Goal: Information Seeking & Learning: Learn about a topic

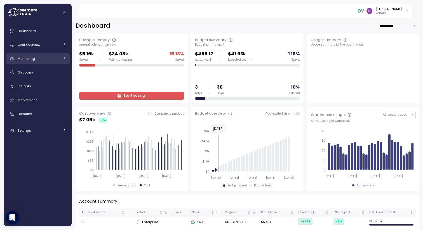
click at [30, 60] on span "Monitoring" at bounding box center [26, 59] width 17 height 4
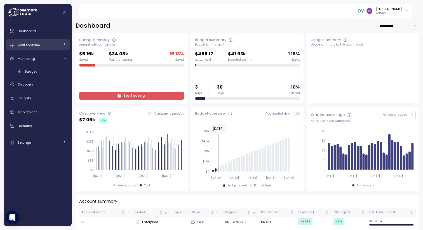
click at [33, 47] on span "Cost Overview" at bounding box center [29, 45] width 23 height 4
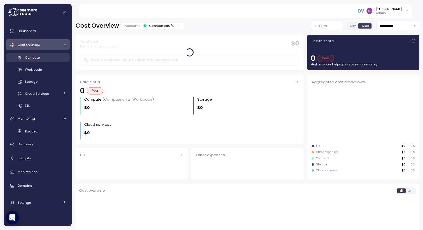
click at [37, 57] on span "Compute" at bounding box center [32, 57] width 15 height 4
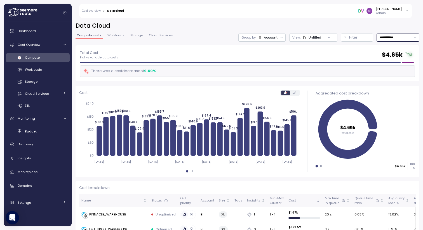
click at [378, 37] on input "**********" at bounding box center [398, 38] width 43 height 8
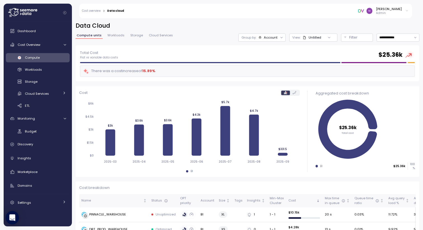
click at [321, 39] on div at bounding box center [329, 38] width 16 height 8
click at [278, 36] on div at bounding box center [282, 38] width 8 height 8
click at [278, 39] on div at bounding box center [282, 38] width 8 height 8
click at [341, 37] on button "Filter" at bounding box center [357, 38] width 32 height 8
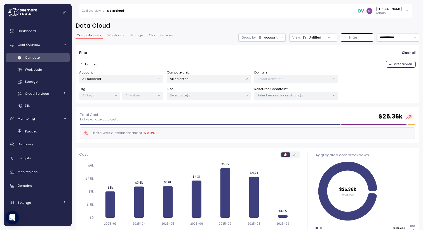
click at [189, 78] on p "All selected" at bounding box center [206, 79] width 73 height 4
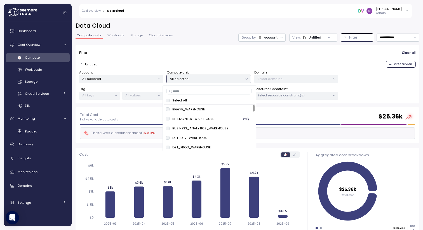
click at [169, 116] on div "BI_ENGINEER_WAREHOUSE only" at bounding box center [209, 119] width 87 height 7
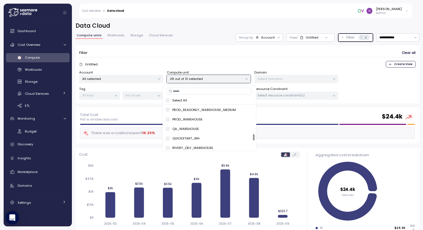
scroll to position [251, 0]
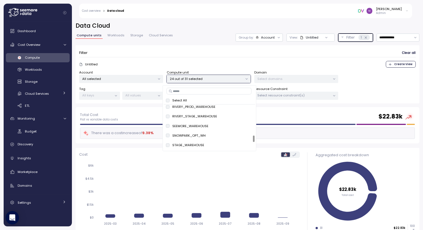
scroll to position [211, 0]
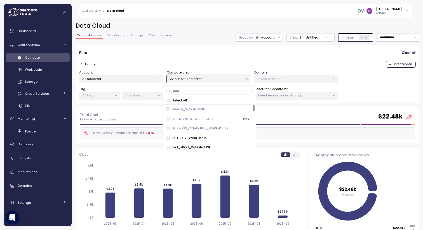
click at [245, 118] on span "only" at bounding box center [246, 119] width 6 height 6
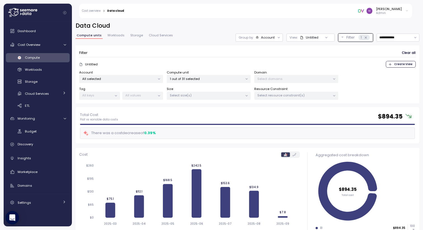
click at [358, 86] on div "Account All selected Compute unit 1 out of 31 selected Domain Select domains Ta…" at bounding box center [247, 85] width 337 height 30
click at [388, 38] on input "**********" at bounding box center [398, 38] width 43 height 8
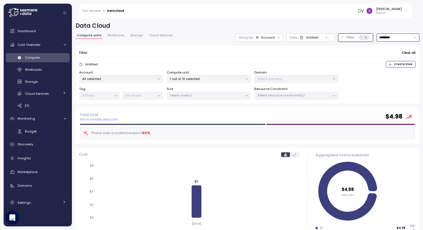
click at [384, 36] on input "*********" at bounding box center [398, 38] width 43 height 8
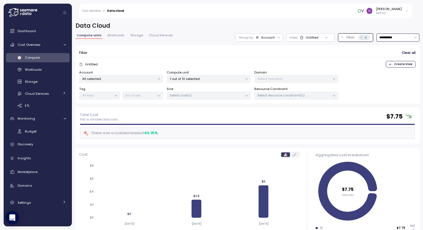
click at [394, 40] on input "**********" at bounding box center [398, 38] width 43 height 8
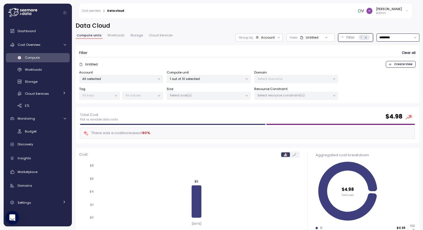
click at [131, 80] on p "All selected" at bounding box center [118, 79] width 73 height 4
click at [180, 85] on div "Account All selected Compute unit 1 out of 31 selected Domain Select domains Ta…" at bounding box center [247, 85] width 337 height 30
click at [272, 77] on p "Select domains" at bounding box center [294, 79] width 73 height 4
click at [273, 92] on div "Select resource constraint(s)" at bounding box center [296, 96] width 84 height 8
click at [280, 58] on form "Filter Clear all Untitled Create View Account All selected Compute unit 1 out o…" at bounding box center [247, 74] width 337 height 51
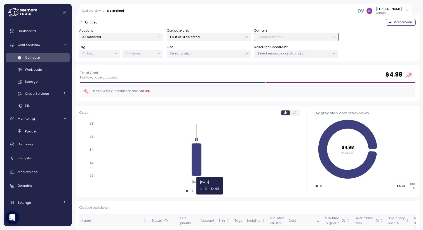
scroll to position [65, 0]
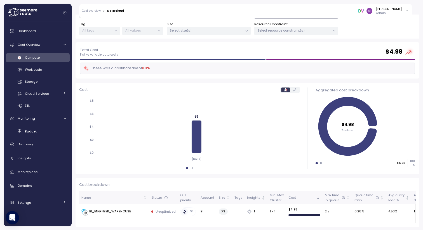
click at [293, 91] on icon at bounding box center [295, 89] width 4 height 3
click at [325, 31] on p "Select resource constraint(s)" at bounding box center [294, 30] width 73 height 4
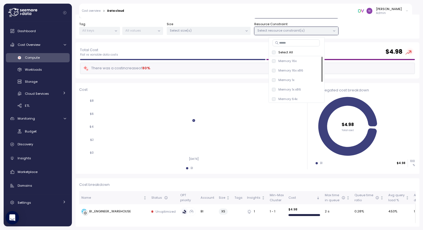
click at [377, 23] on div "Account All selected Compute unit 1 out of 31 selected Domain Select domains Ta…" at bounding box center [247, 20] width 337 height 30
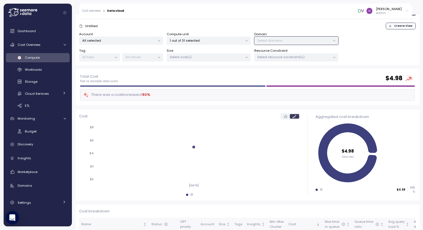
scroll to position [0, 0]
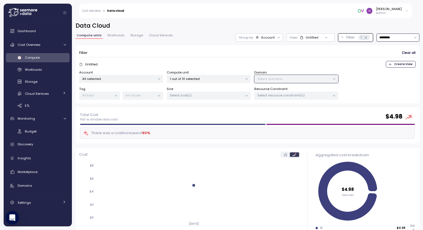
click at [383, 37] on input "*********" at bounding box center [398, 38] width 43 height 8
click at [390, 85] on div "Last 6 months" at bounding box center [393, 85] width 23 height 4
type input "**********"
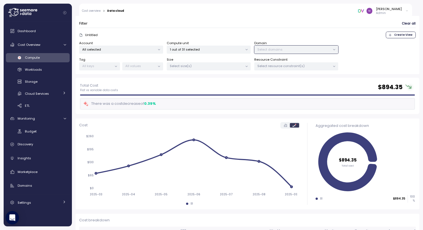
scroll to position [32, 0]
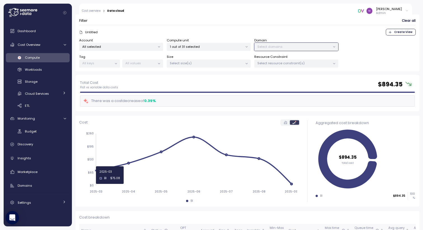
click at [98, 175] on icon "2025-03 2025-04 2025-05 2025-06 2025-07 2025-08 2025-09 $0 $65 $130 $195 $260" at bounding box center [188, 162] width 218 height 69
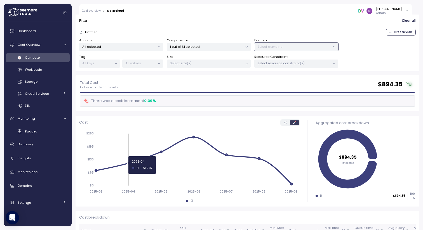
scroll to position [65, 0]
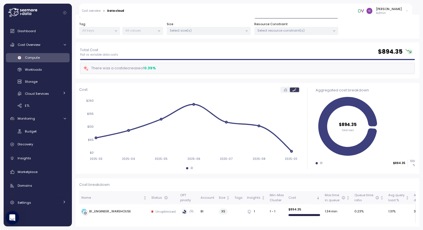
click at [284, 91] on icon at bounding box center [285, 89] width 3 height 3
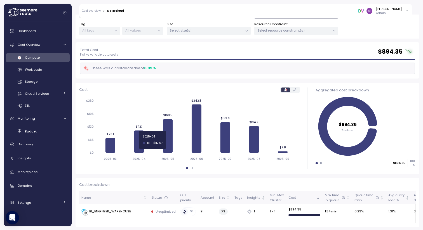
scroll to position [0, 0]
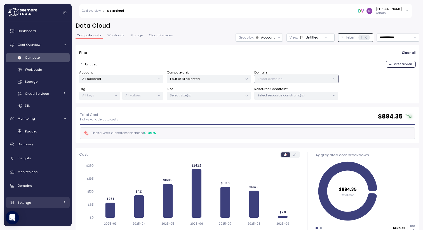
click at [23, 204] on span "Settings" at bounding box center [24, 203] width 13 height 4
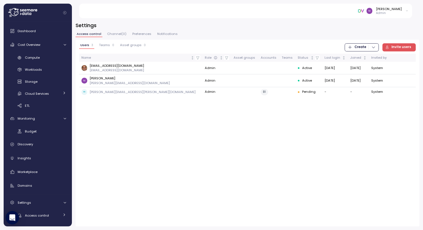
click at [147, 34] on span "Preferences" at bounding box center [141, 33] width 19 height 3
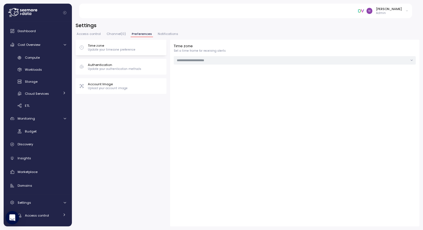
type input "******"
click at [133, 48] on p "Update your timezone preference" at bounding box center [112, 50] width 48 height 4
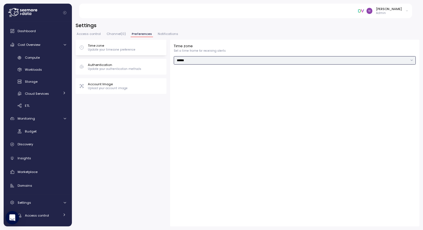
click at [202, 62] on input "******" at bounding box center [295, 60] width 242 height 8
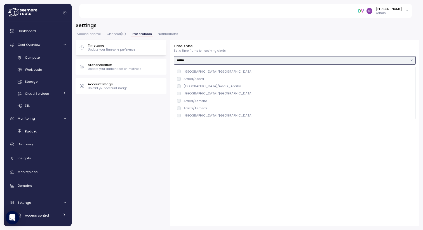
scroll to position [3726, 0]
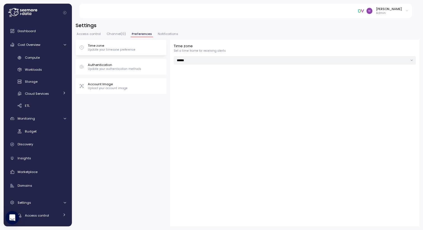
click at [130, 115] on div "Time zone Update your timezone preference Authentication Update your authentica…" at bounding box center [248, 133] width 344 height 187
click at [31, 59] on span "Compute" at bounding box center [32, 57] width 15 height 4
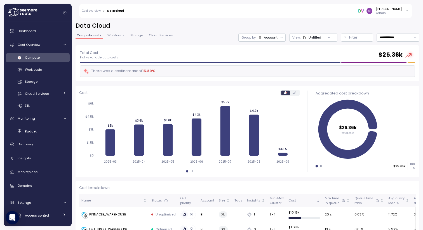
click at [305, 37] on div "Untitled" at bounding box center [312, 37] width 18 height 4
click at [351, 38] on p "Filter" at bounding box center [353, 38] width 8 height 6
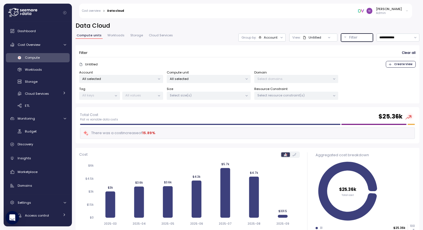
click at [227, 79] on p "All selected" at bounding box center [206, 79] width 73 height 4
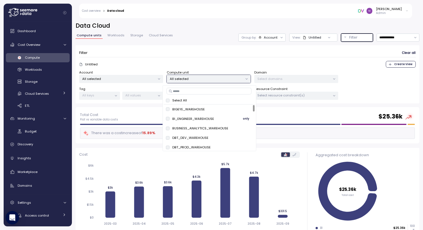
click at [244, 118] on span "only" at bounding box center [246, 119] width 6 height 6
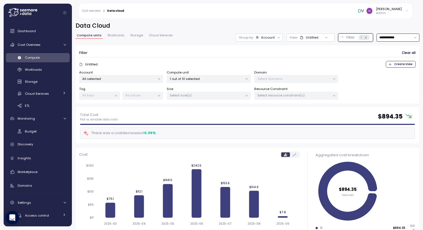
click at [391, 38] on input "**********" at bounding box center [398, 38] width 43 height 8
click at [352, 57] on form "Filter Clear all Untitled Create View Account All selected Compute unit 1 out o…" at bounding box center [247, 74] width 337 height 51
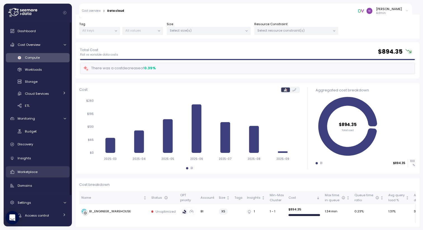
scroll to position [36, 0]
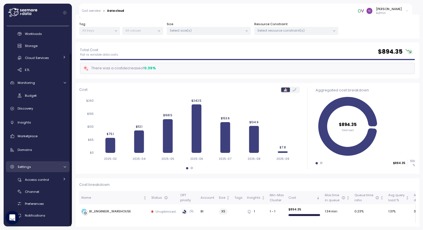
click at [29, 167] on span "Settings" at bounding box center [24, 167] width 13 height 4
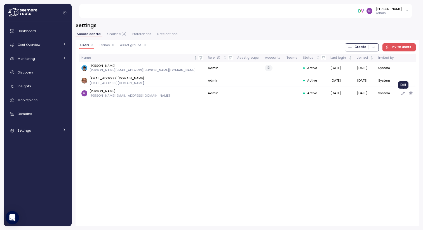
click at [402, 94] on icon "button" at bounding box center [403, 93] width 4 height 7
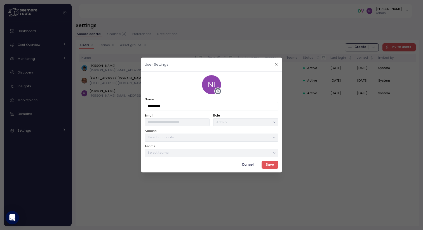
click at [248, 166] on span "Cancel" at bounding box center [248, 165] width 12 height 8
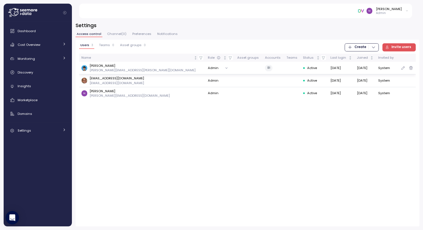
click at [208, 69] on button "Admin" at bounding box center [219, 68] width 23 height 8
click at [208, 68] on button "Admin" at bounding box center [219, 68] width 23 height 8
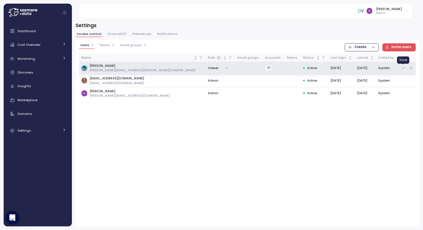
click at [403, 67] on icon "button" at bounding box center [403, 68] width 4 height 7
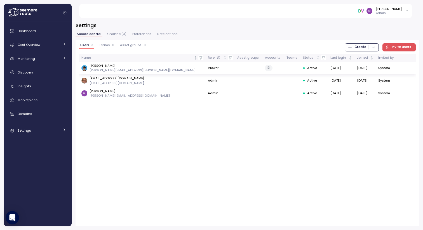
click at [311, 221] on div "Users 3 Teams 0 Asset groups 0 Create Invite users Name Role Asset groups Accou…" at bounding box center [248, 133] width 344 height 187
click at [47, 45] on div "Cost Overview" at bounding box center [39, 45] width 42 height 6
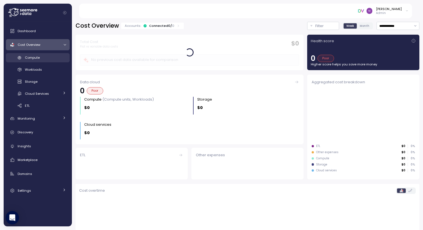
click at [36, 59] on span "Compute" at bounding box center [32, 57] width 15 height 4
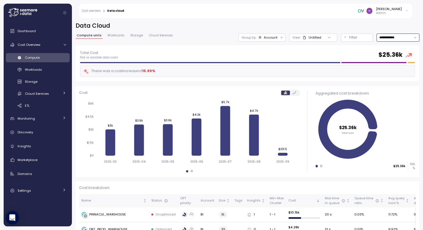
click at [400, 36] on input "**********" at bounding box center [398, 38] width 43 height 8
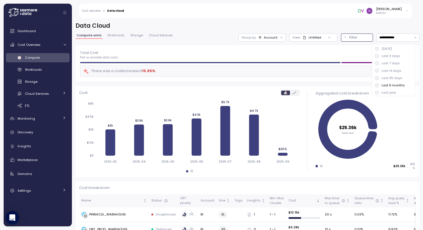
click at [349, 38] on p "Filter" at bounding box center [353, 38] width 8 height 6
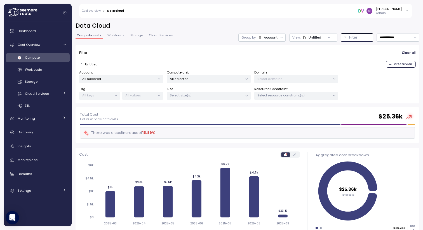
click at [349, 38] on p "Filter" at bounding box center [353, 38] width 8 height 6
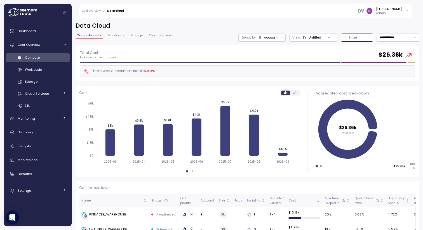
click at [349, 38] on p "Filter" at bounding box center [353, 38] width 8 height 6
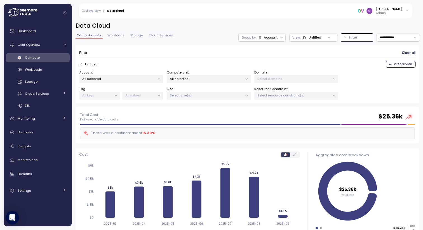
click at [180, 80] on p "All selected" at bounding box center [206, 79] width 73 height 4
click at [204, 47] on div "Filter Clear all Untitled Create View Account All selected Compute unit All sel…" at bounding box center [248, 74] width 344 height 59
click at [206, 79] on p "All selected" at bounding box center [206, 79] width 73 height 4
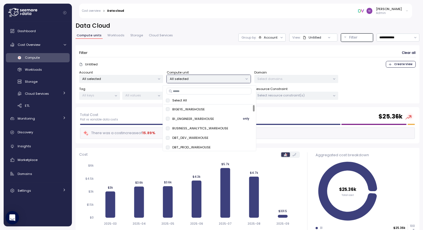
click at [244, 118] on span "only" at bounding box center [246, 119] width 6 height 6
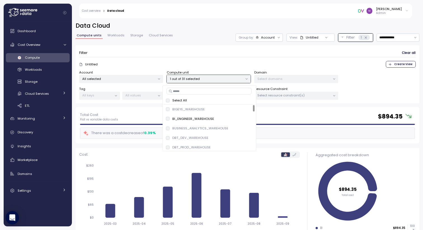
click at [320, 108] on div "Total Cost Flat vs variable data costs $ 894.35 There was a cost decrease of 0.…" at bounding box center [248, 125] width 344 height 36
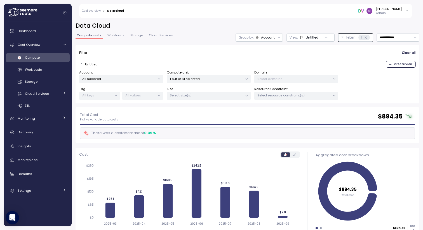
click at [219, 78] on p "1 out of 31 selected" at bounding box center [206, 79] width 73 height 4
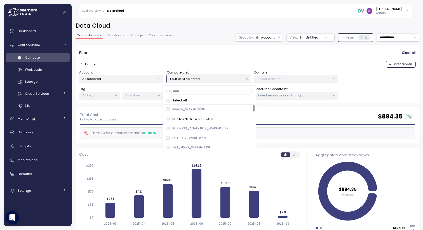
click at [176, 101] on p "Select All" at bounding box center [179, 100] width 15 height 4
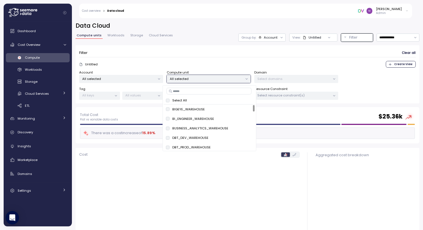
click at [204, 55] on div "Filter Clear all" at bounding box center [247, 53] width 337 height 8
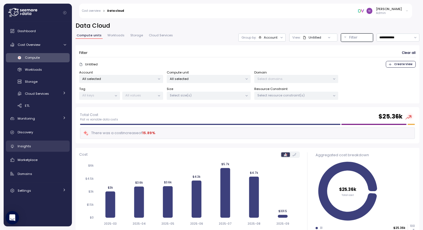
click at [32, 145] on div "Insights" at bounding box center [42, 147] width 48 height 6
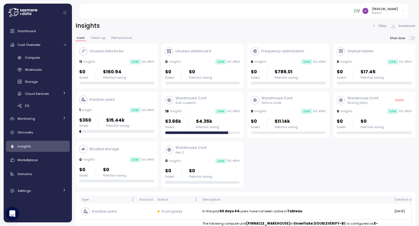
click at [99, 38] on span "Clean up" at bounding box center [98, 37] width 15 height 3
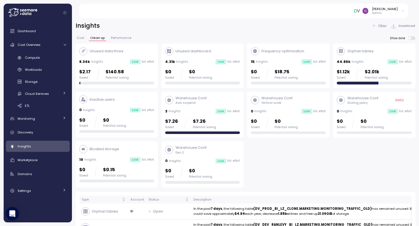
click at [126, 38] on span "Performance" at bounding box center [121, 37] width 20 height 3
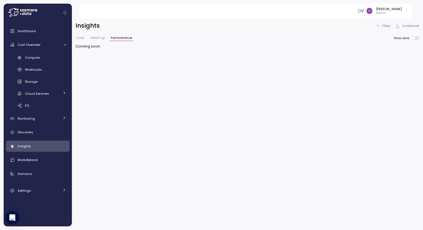
click at [80, 39] on span "Cost" at bounding box center [81, 37] width 8 height 3
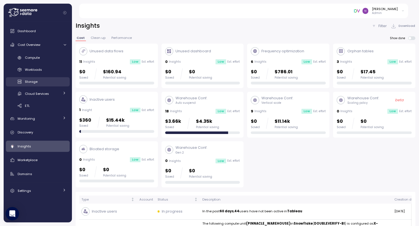
click at [40, 83] on div "Storage" at bounding box center [45, 82] width 41 height 6
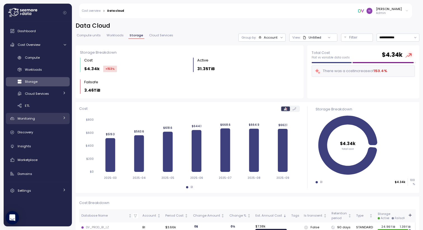
click at [46, 118] on div "Monitoring" at bounding box center [39, 119] width 42 height 6
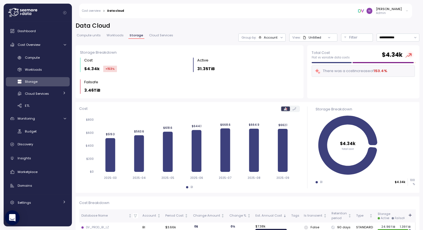
click at [17, 219] on div "Open Intercom Messenger" at bounding box center [12, 218] width 15 height 15
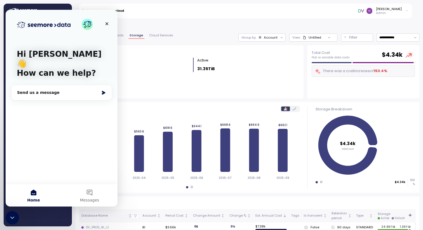
click at [35, 222] on div "Dashboard Cost Overview Compute Workloads Storage Cloud Services Clustering col…" at bounding box center [38, 124] width 64 height 198
click at [11, 217] on icon "Close Intercom Messenger" at bounding box center [12, 217] width 4 height 2
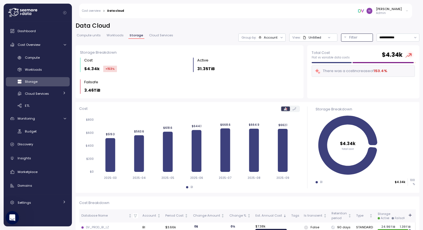
click at [341, 36] on button "Filter" at bounding box center [357, 38] width 32 height 8
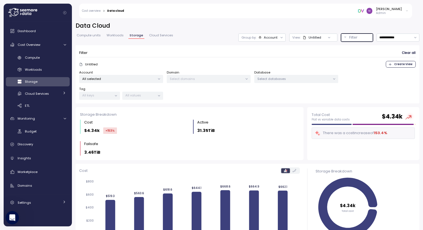
click at [177, 79] on p "Select domains" at bounding box center [206, 79] width 73 height 4
click at [145, 79] on p "All selected" at bounding box center [118, 79] width 73 height 4
click at [277, 77] on p "Select databases" at bounding box center [294, 79] width 73 height 4
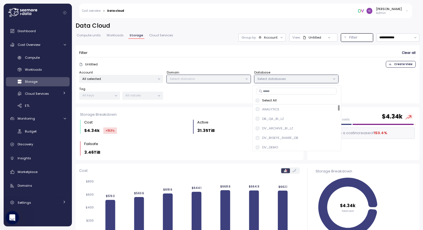
click at [250, 60] on form "Filter Clear all Untitled Create View Account All selected Domain Select domain…" at bounding box center [247, 74] width 337 height 51
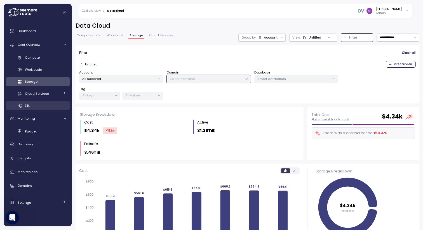
click at [26, 106] on span "ETL" at bounding box center [27, 106] width 5 height 4
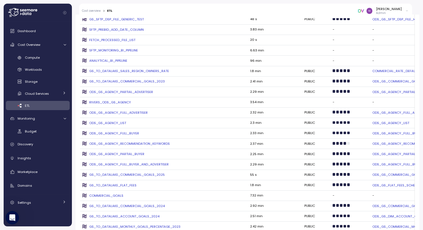
scroll to position [363, 0]
click at [106, 120] on div "ODS_GS_AGENCY_LIST" at bounding box center [163, 122] width 163 height 4
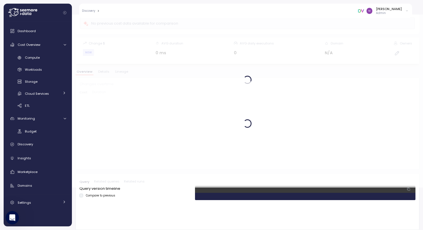
scroll to position [43, 0]
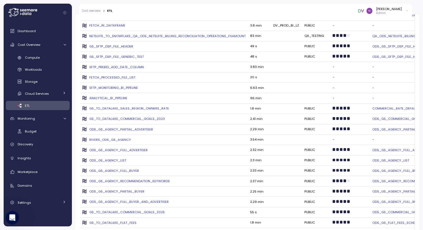
scroll to position [309, 0]
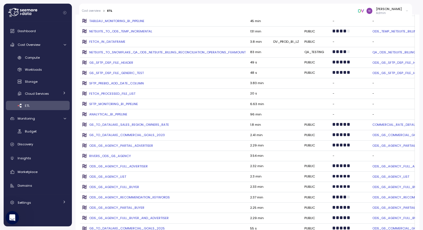
click at [110, 60] on div "GS_SFTP_DSP_FILE_HEADER" at bounding box center [163, 62] width 163 height 4
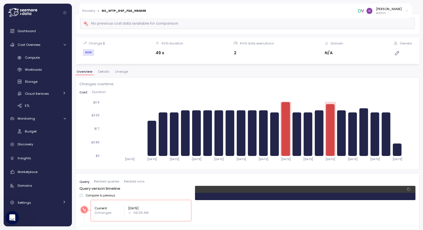
click at [121, 71] on span "Lineage" at bounding box center [121, 71] width 13 height 3
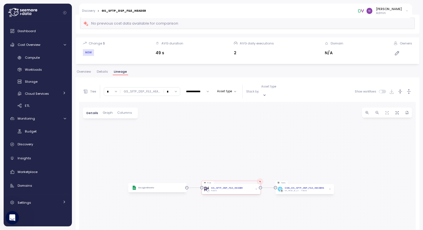
click at [174, 90] on input "*" at bounding box center [172, 92] width 16 height 8
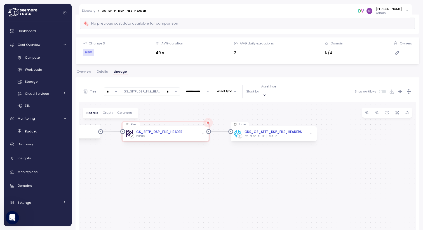
drag, startPoint x: 219, startPoint y: 217, endPoint x: 139, endPoint y: 150, distance: 103.9
click at [139, 150] on div "GoogleSheets River GS_SFTP_DSP_FILE_HEADER PUBLIC Table ODS_GS_SFTP_DSP_FILE_HE…" at bounding box center [247, 196] width 337 height 188
click at [107, 111] on span "Graph" at bounding box center [108, 112] width 10 height 3
click at [134, 160] on div "GoogleSheets River GS_SFTP_DSP_FILE_HEADER PUBLIC Table ODS_GS_SFTP_DSP_FILE_HE…" at bounding box center [247, 196] width 337 height 188
click at [107, 112] on span "Graph" at bounding box center [107, 113] width 10 height 3
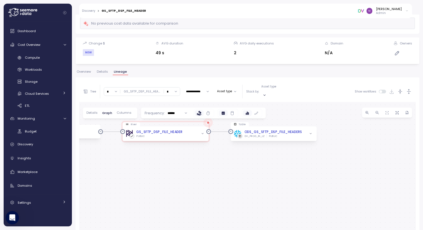
click at [118, 111] on span "Columns" at bounding box center [124, 112] width 15 height 3
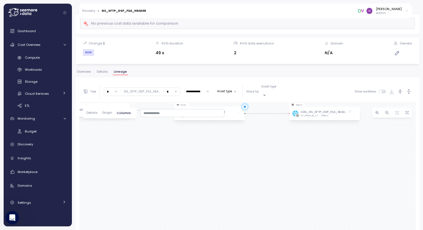
drag, startPoint x: 187, startPoint y: 154, endPoint x: 151, endPoint y: 68, distance: 93.6
click at [151, 68] on div "**********" at bounding box center [248, 81] width 344 height 205
click at [88, 89] on icon at bounding box center [86, 92] width 6 height 6
click at [88, 107] on div at bounding box center [88, 108] width 4 height 4
click at [184, 144] on div "GoogleSheets River GS_SFTP_DSP_FILE_HEADER PUBLIC Table ODS_GS_SFTP_DSP_FILE_HE…" at bounding box center [247, 196] width 337 height 188
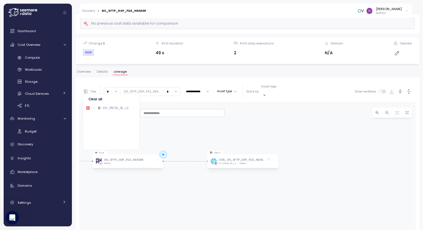
drag, startPoint x: 184, startPoint y: 144, endPoint x: 103, endPoint y: 192, distance: 94.7
click at [103, 192] on div "GoogleSheets River GS_SFTP_DSP_FILE_HEADER PUBLIC Table ODS_GS_SFTP_DSP_FILE_HE…" at bounding box center [247, 196] width 337 height 188
click at [169, 111] on div at bounding box center [183, 113] width 84 height 8
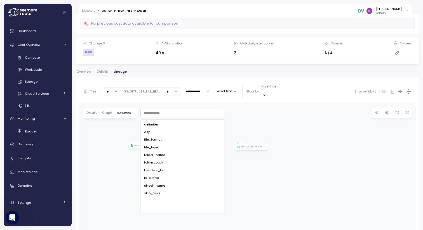
click at [122, 128] on div "GoogleSheets River GS_SFTP_DSP_FILE_HEADER PUBLIC Table ODS_GS_SFTP_DSP_FILE_HE…" at bounding box center [247, 196] width 337 height 188
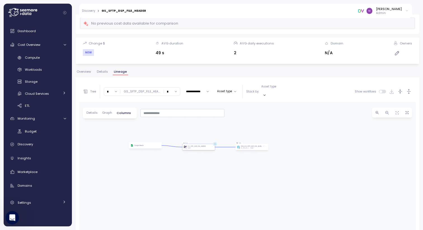
click at [211, 148] on div "PUBLIC" at bounding box center [200, 148] width 24 height 1
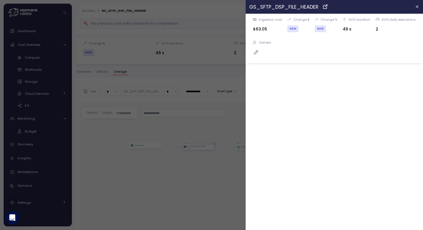
click at [211, 142] on div at bounding box center [211, 115] width 423 height 230
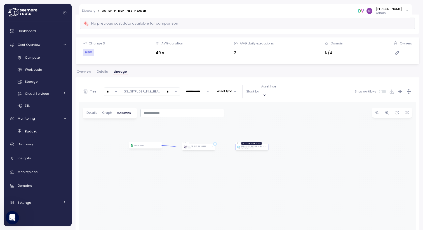
click at [247, 146] on div "ODS_GS_SFTP_DSP_FILE_HEADERS" at bounding box center [252, 147] width 22 height 2
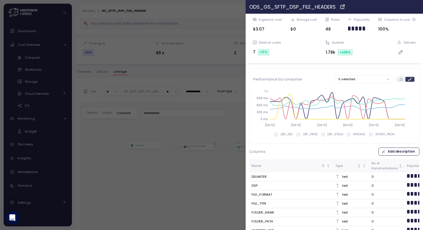
click at [415, 8] on icon "button" at bounding box center [417, 6] width 4 height 4
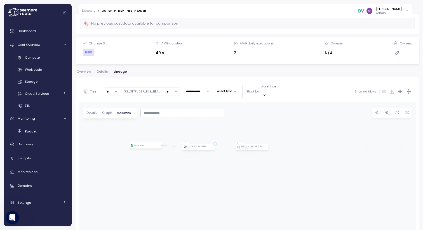
click at [268, 93] on div "**********" at bounding box center [185, 92] width 204 height 14
click at [270, 89] on p "Asset type" at bounding box center [268, 87] width 15 height 4
click at [273, 104] on p "Table" at bounding box center [274, 106] width 8 height 4
click at [273, 98] on p "River" at bounding box center [273, 99] width 7 height 4
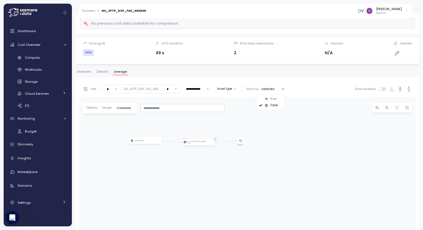
click at [273, 105] on p "Table" at bounding box center [274, 106] width 8 height 4
click at [172, 91] on input "*" at bounding box center [172, 92] width 16 height 8
type input "*"
click at [207, 154] on div "GoogleSheets River GS_SFTP_DSP_FILE_HEADER PUBLIC Table ODS_GS_SFTP_DSP_FILE_HE…" at bounding box center [247, 196] width 337 height 188
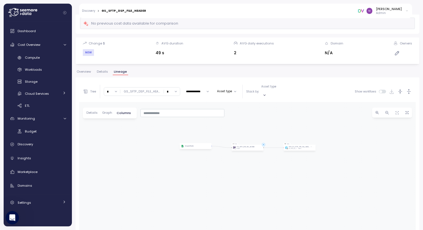
drag, startPoint x: 207, startPoint y: 154, endPoint x: 256, endPoint y: 154, distance: 49.6
click at [256, 154] on div "GoogleSheets River GS_SFTP_DSP_FILE_HEADER PUBLIC Table ODS_GS_SFTP_DSP_FILE_HE…" at bounding box center [247, 196] width 337 height 188
click at [375, 110] on span "button" at bounding box center [378, 113] width 6 height 6
click at [395, 111] on icon "button" at bounding box center [397, 113] width 4 height 4
drag, startPoint x: 223, startPoint y: 158, endPoint x: 232, endPoint y: 120, distance: 38.8
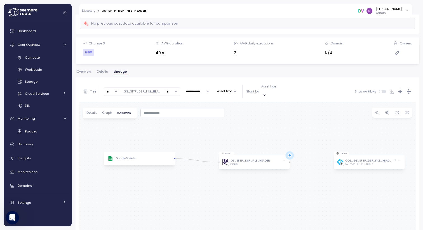
click at [232, 120] on div "GoogleSheets River GS_SFTP_DSP_FILE_HEADER PUBLIC Table ODS_GS_SFTP_DSP_FILE_HE…" at bounding box center [247, 196] width 337 height 188
click at [139, 156] on div "GoogleSheets" at bounding box center [139, 158] width 64 height 13
click at [399, 161] on icon at bounding box center [399, 161] width 1 height 1
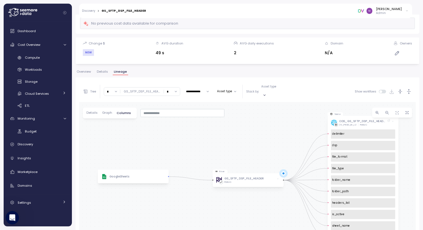
drag, startPoint x: 264, startPoint y: 171, endPoint x: 258, endPoint y: 131, distance: 39.9
click at [258, 131] on div "GoogleSheets River GS_SFTP_DSP_FILE_HEADER PUBLIC Table ODS_GS_SFTP_DSP_FILE_HE…" at bounding box center [247, 196] width 337 height 188
click at [395, 111] on icon "button" at bounding box center [397, 113] width 4 height 4
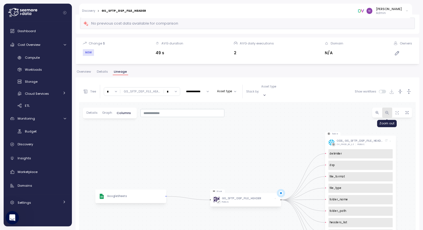
click at [386, 111] on icon "button" at bounding box center [387, 112] width 3 height 3
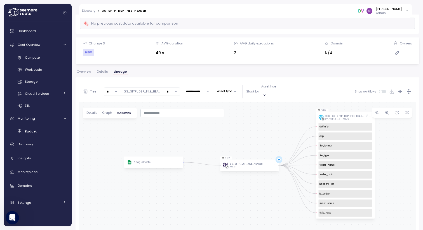
drag, startPoint x: 265, startPoint y: 167, endPoint x: 268, endPoint y: 132, distance: 34.7
click at [268, 132] on div "GoogleSheets River GS_SFTP_DSP_FILE_HEADER PUBLIC Table ODS_GS_SFTP_DSP_FILE_HE…" at bounding box center [247, 196] width 337 height 188
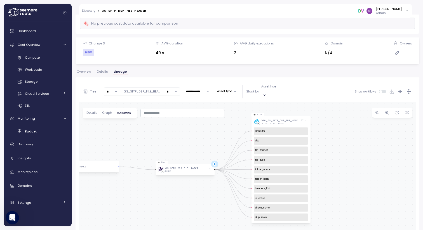
drag, startPoint x: 399, startPoint y: 140, endPoint x: 334, endPoint y: 144, distance: 64.5
click at [334, 144] on div "GoogleSheets River GS_SFTP_DSP_FILE_HEADER PUBLIC Table ODS_GS_SFTP_DSP_FILE_HE…" at bounding box center [247, 196] width 337 height 188
click at [303, 120] on icon at bounding box center [302, 120] width 1 height 1
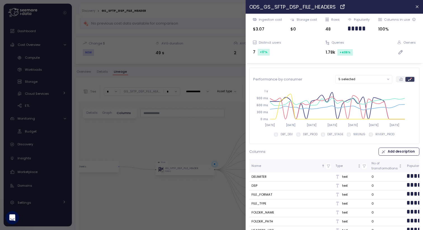
click at [398, 51] on icon "button" at bounding box center [401, 52] width 6 height 7
click at [387, 31] on div "100%" at bounding box center [397, 29] width 38 height 6
click at [399, 53] on icon "button" at bounding box center [401, 53] width 4 height 4
click at [377, 64] on input at bounding box center [367, 64] width 45 height 11
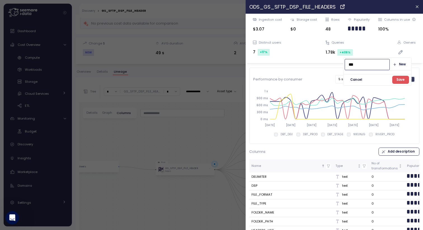
type input "****"
click at [359, 80] on span "Cancel" at bounding box center [356, 80] width 12 height 8
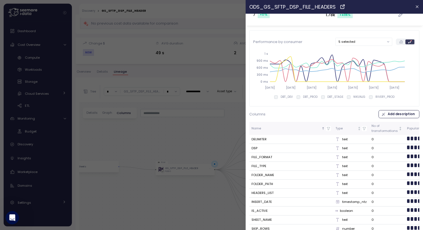
scroll to position [0, 0]
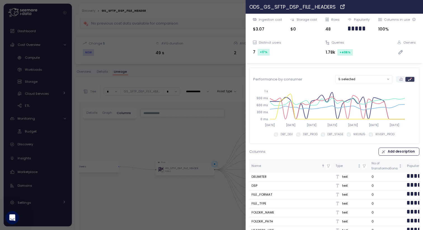
click at [415, 5] on icon "button" at bounding box center [417, 6] width 4 height 4
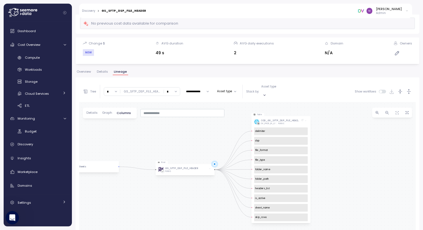
click at [117, 88] on input "*" at bounding box center [112, 92] width 16 height 8
click at [112, 100] on div "∞" at bounding box center [111, 100] width 9 height 4
type input "*"
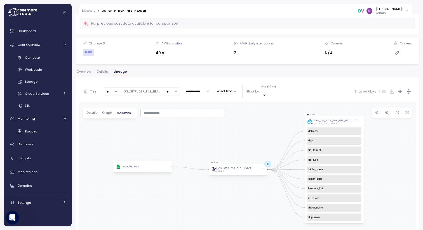
drag, startPoint x: 153, startPoint y: 203, endPoint x: 206, endPoint y: 203, distance: 53.2
click at [206, 203] on div "GoogleSheets River GS_SFTP_DSP_FILE_HEADER PUBLIC Table ODS_GS_SFTP_DSP_FILE_HE…" at bounding box center [247, 196] width 337 height 188
click at [37, 46] on span "Cost Overview" at bounding box center [29, 45] width 23 height 4
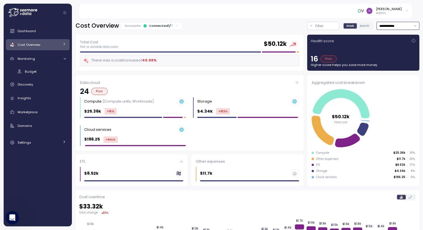
click at [387, 25] on input "**********" at bounding box center [398, 26] width 43 height 8
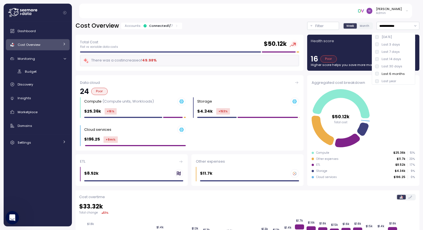
click at [360, 25] on span "Month" at bounding box center [365, 26] width 10 height 4
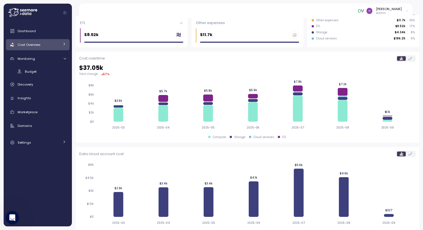
scroll to position [150, 0]
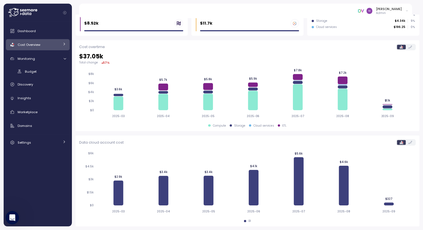
click at [61, 45] on link "Cost Overview" at bounding box center [38, 44] width 64 height 11
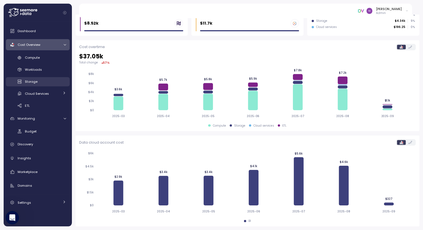
click at [36, 82] on span "Storage" at bounding box center [31, 82] width 13 height 4
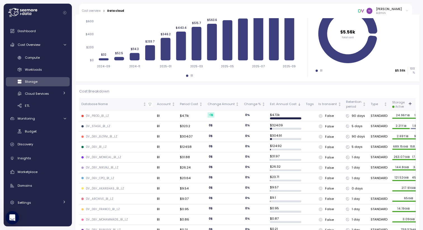
scroll to position [105, 0]
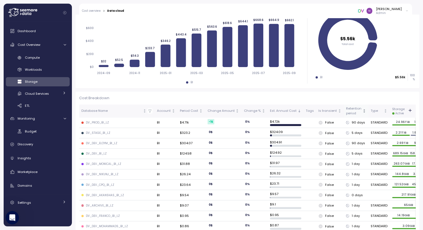
click at [353, 110] on div "Retention period" at bounding box center [353, 111] width 15 height 10
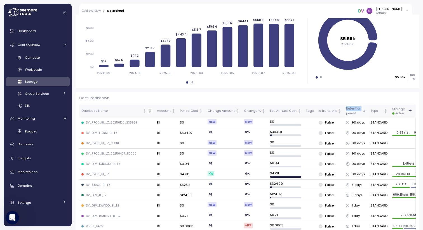
click at [353, 110] on div "Retention period" at bounding box center [353, 111] width 15 height 10
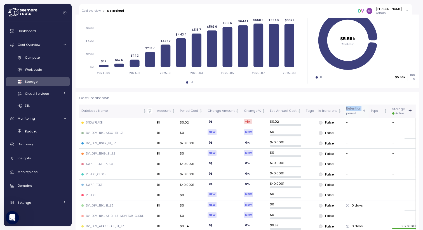
click at [353, 110] on div "Retention period" at bounding box center [353, 111] width 15 height 10
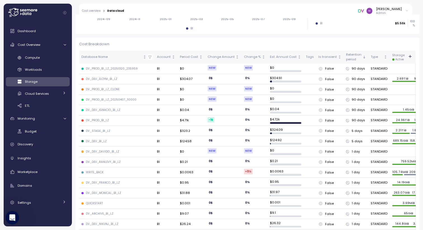
scroll to position [160, 0]
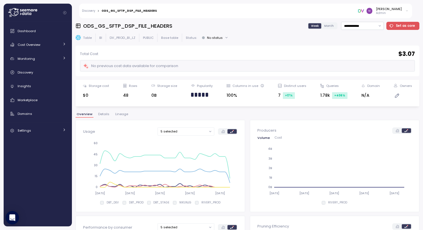
click at [219, 37] on div "No status" at bounding box center [215, 38] width 16 height 4
click at [254, 38] on div "Table BI DV_PROD_BI_LZ PUBLIC Base table Status: No status" at bounding box center [248, 38] width 344 height 8
click at [44, 132] on div "Settings" at bounding box center [39, 131] width 42 height 6
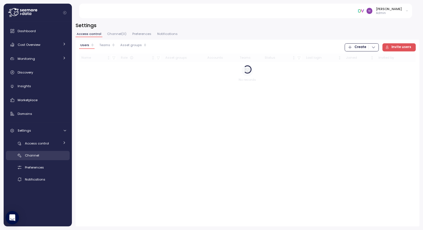
click at [35, 155] on span "Channel" at bounding box center [32, 155] width 14 height 4
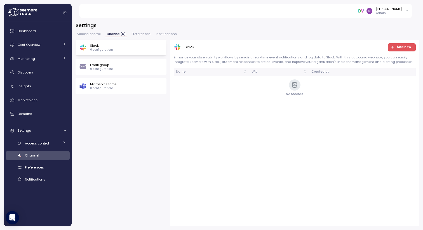
click at [104, 66] on p "Email group" at bounding box center [102, 65] width 24 height 4
click at [117, 52] on div "Slack 0 configurations" at bounding box center [121, 48] width 91 height 16
click at [142, 34] on span "Preferences" at bounding box center [141, 33] width 19 height 3
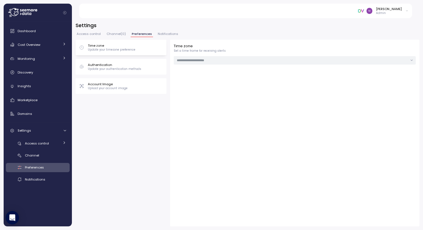
type input "******"
click at [125, 86] on p "Account Image" at bounding box center [108, 84] width 40 height 4
click at [162, 34] on span "Notifications" at bounding box center [168, 33] width 20 height 3
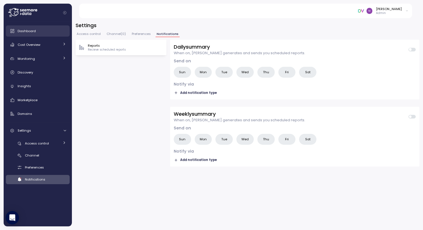
click at [18, 30] on span "Dashboard" at bounding box center [27, 31] width 18 height 4
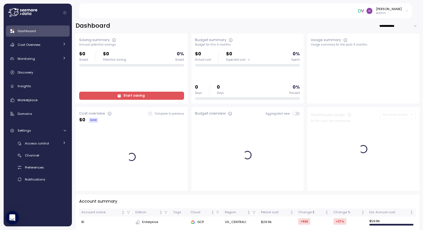
click at [364, 10] on img at bounding box center [361, 11] width 6 height 6
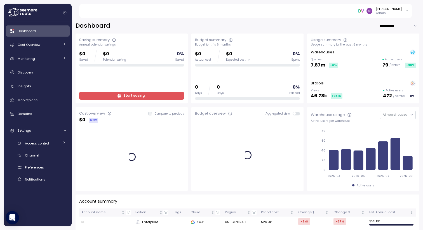
click at [320, 9] on div "[PERSON_NAME] Admin" at bounding box center [249, 11] width 327 height 15
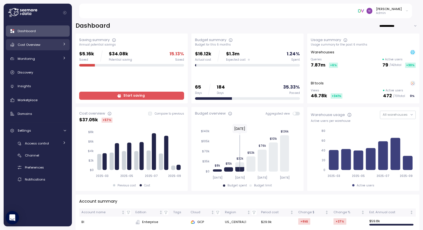
click at [31, 43] on span "Cost Overview" at bounding box center [29, 45] width 23 height 4
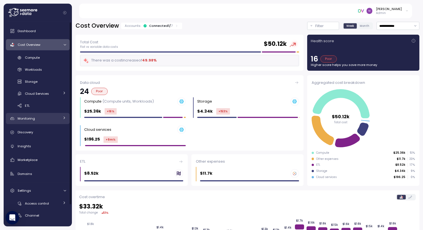
click at [30, 118] on span "Monitoring" at bounding box center [26, 118] width 17 height 4
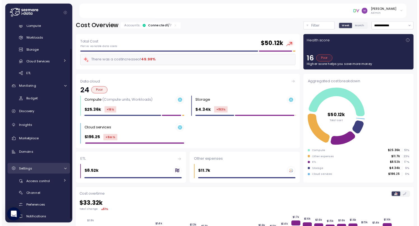
scroll to position [36, 0]
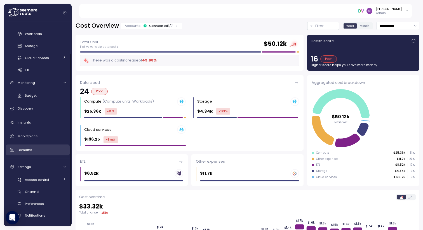
click at [31, 151] on span "Domains" at bounding box center [25, 150] width 15 height 4
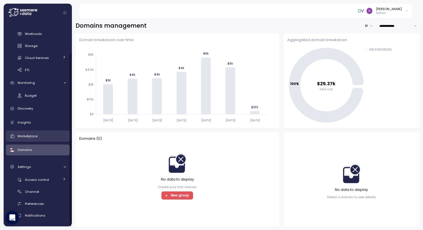
click at [30, 137] on span "Marketplace" at bounding box center [28, 136] width 20 height 4
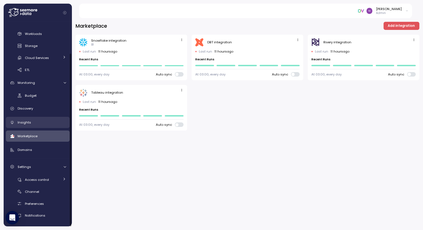
click at [29, 122] on span "Insights" at bounding box center [24, 122] width 13 height 4
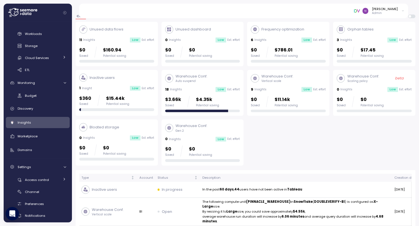
scroll to position [27, 0]
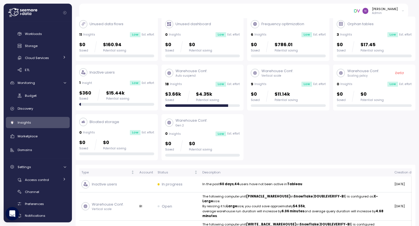
click at [119, 84] on div "1 Insight Low Est. effort" at bounding box center [116, 83] width 75 height 6
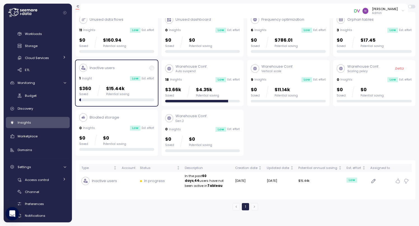
scroll to position [15, 0]
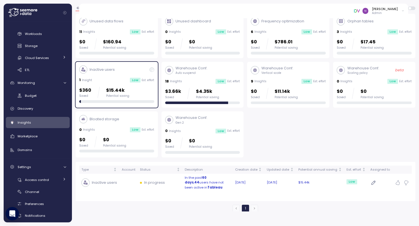
click at [169, 180] on div "In progress" at bounding box center [160, 183] width 40 height 6
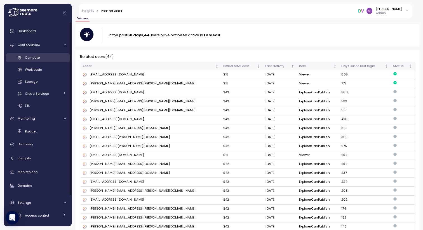
click at [31, 60] on link "Compute" at bounding box center [38, 57] width 64 height 9
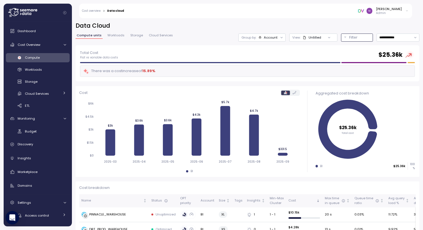
click at [349, 39] on p "Filter" at bounding box center [353, 38] width 8 height 6
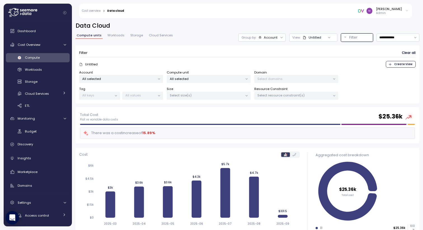
click at [204, 73] on div "Compute unit All selected" at bounding box center [209, 76] width 84 height 13
click at [199, 79] on p "All selected" at bounding box center [206, 79] width 73 height 4
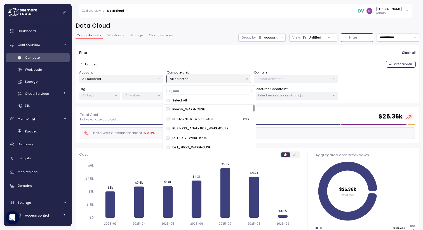
click at [246, 119] on span "only" at bounding box center [246, 119] width 6 height 6
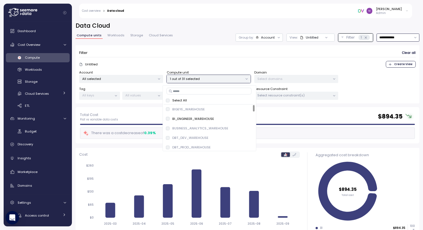
click at [399, 38] on input "**********" at bounding box center [398, 38] width 43 height 8
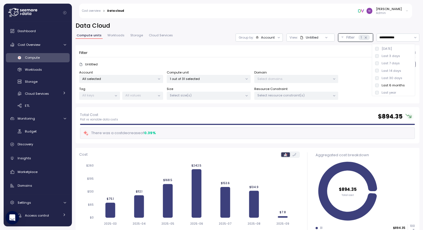
click at [333, 64] on div "Untitled Create View" at bounding box center [247, 64] width 337 height 7
click at [212, 79] on p "1 out of 31 selected" at bounding box center [206, 79] width 73 height 4
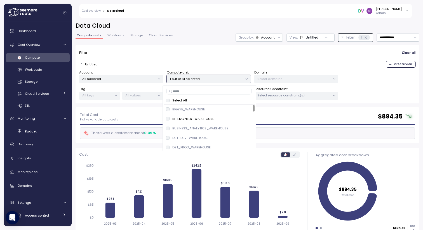
click at [168, 103] on div "Select All" at bounding box center [209, 100] width 87 height 4
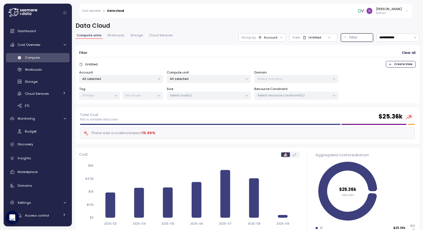
click at [225, 49] on div "Filter Clear all" at bounding box center [247, 53] width 337 height 8
click at [392, 38] on input "**********" at bounding box center [398, 38] width 43 height 8
click at [331, 71] on div "Domain Select domains" at bounding box center [296, 76] width 84 height 13
click at [201, 79] on p "All selected" at bounding box center [206, 79] width 73 height 4
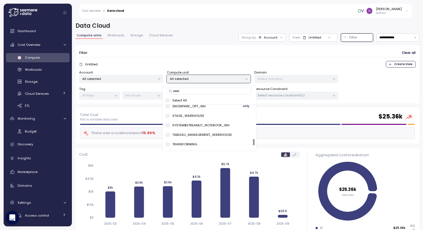
scroll to position [237, 0]
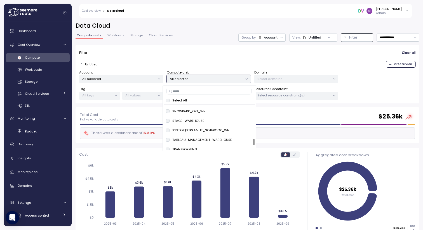
click at [175, 58] on form "Filter Clear all Untitled Create View Account All selected Compute unit All sel…" at bounding box center [247, 74] width 337 height 51
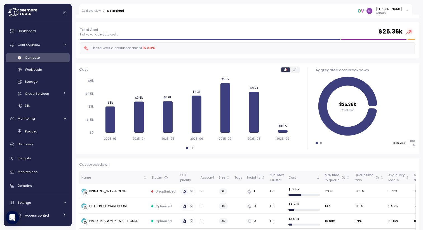
scroll to position [92, 0]
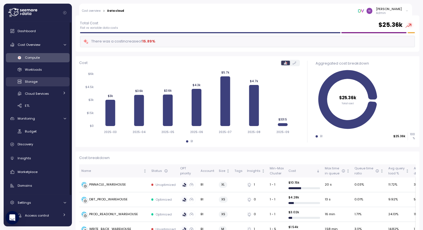
click at [32, 82] on span "Storage" at bounding box center [31, 82] width 13 height 4
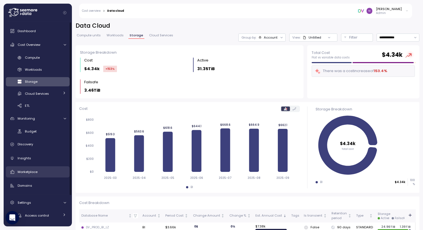
click at [38, 171] on div "Marketplace" at bounding box center [42, 172] width 48 height 6
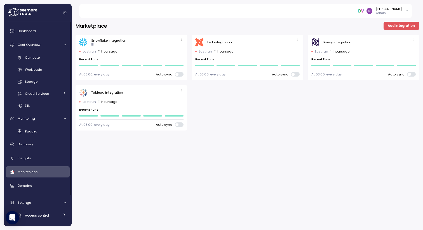
click at [179, 38] on span "button" at bounding box center [182, 40] width 6 height 6
click at [175, 48] on div "Edit" at bounding box center [176, 50] width 10 height 5
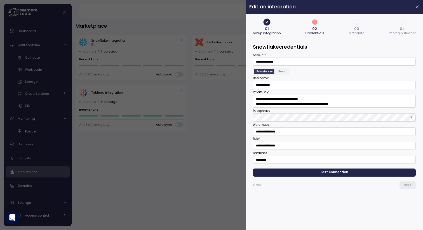
click at [349, 172] on span "Test connection" at bounding box center [335, 173] width 154 height 8
click at [405, 184] on span "Next" at bounding box center [408, 186] width 8 height 8
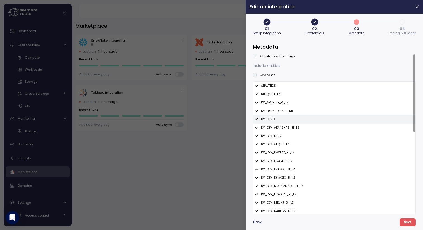
scroll to position [169, 0]
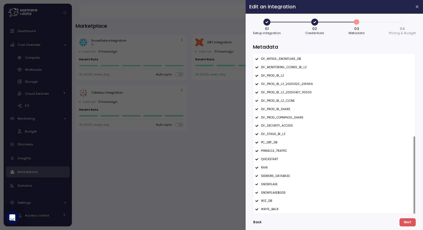
click at [407, 223] on span "Next" at bounding box center [408, 223] width 8 height 8
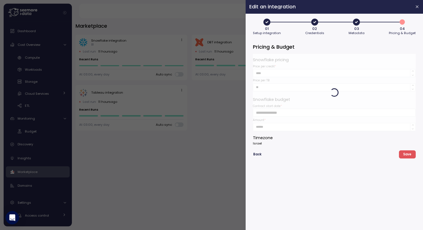
type input "*******"
type input "**********"
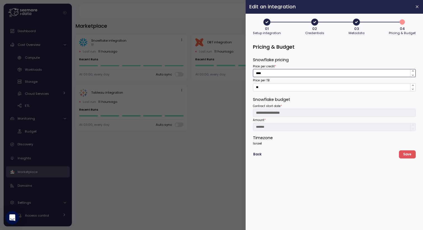
drag, startPoint x: 267, startPoint y: 73, endPoint x: 254, endPoint y: 71, distance: 13.0
click at [254, 71] on input "****" at bounding box center [334, 73] width 163 height 8
type input "****"
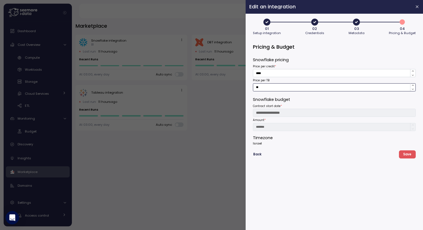
click at [264, 88] on input "**" at bounding box center [334, 87] width 163 height 8
click at [270, 143] on p "Israel" at bounding box center [334, 143] width 163 height 4
click at [410, 154] on span "Save" at bounding box center [407, 155] width 8 height 8
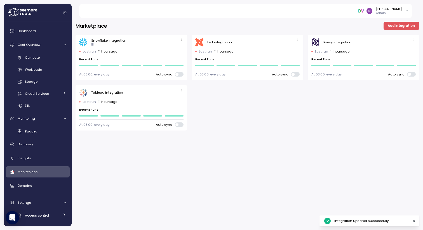
click at [180, 38] on span "button" at bounding box center [182, 40] width 6 height 6
click at [219, 101] on div "Snowflake integration BI Last run 11 hours ago Recent Runs At 03:00, every day …" at bounding box center [248, 83] width 344 height 96
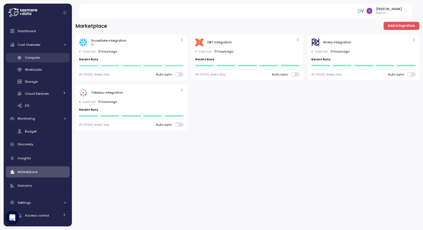
click at [36, 60] on span "Compute" at bounding box center [32, 57] width 15 height 4
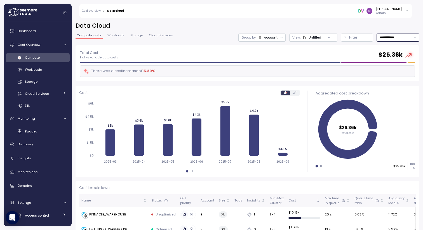
click at [384, 39] on input "**********" at bounding box center [398, 38] width 43 height 8
click at [382, 34] on input "**********" at bounding box center [398, 38] width 43 height 8
type input "*********"
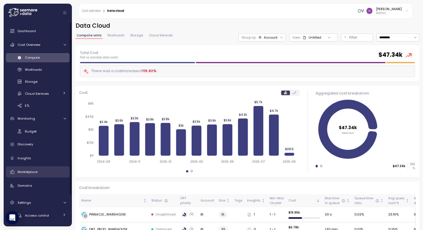
click at [34, 175] on link "Marketplace" at bounding box center [38, 172] width 64 height 11
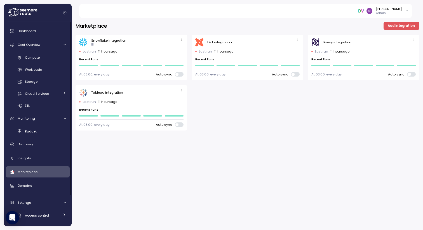
click at [181, 41] on icon "button" at bounding box center [182, 40] width 4 height 4
click at [171, 49] on div "Edit" at bounding box center [176, 50] width 10 height 5
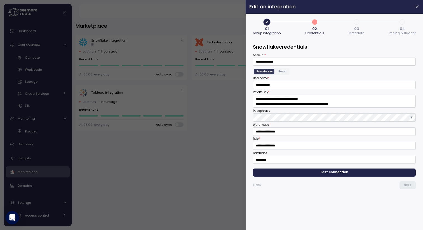
click at [332, 172] on span "Test connection" at bounding box center [335, 173] width 28 height 8
click at [409, 184] on span "Next" at bounding box center [408, 186] width 8 height 8
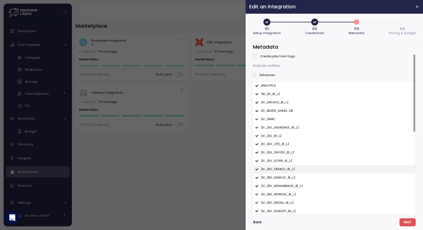
scroll to position [169, 0]
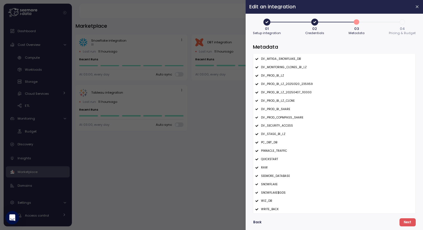
click at [405, 219] on span "Next" at bounding box center [408, 223] width 8 height 8
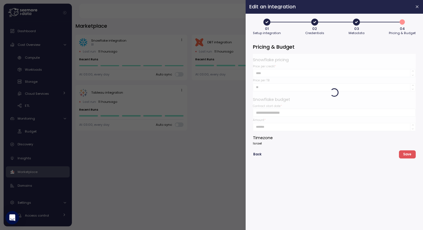
click at [266, 73] on div at bounding box center [334, 92] width 163 height 77
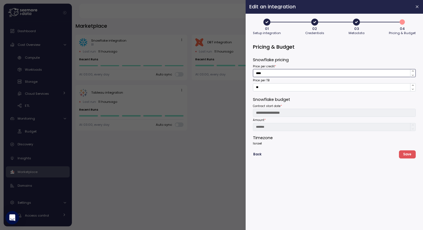
click at [266, 73] on input "****" at bounding box center [334, 73] width 163 height 8
type input "****"
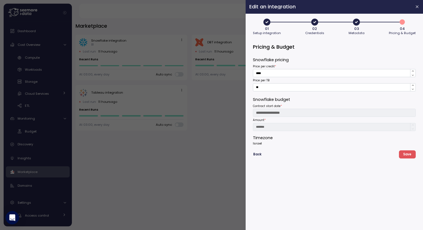
click at [405, 152] on span "Save" at bounding box center [407, 155] width 8 height 8
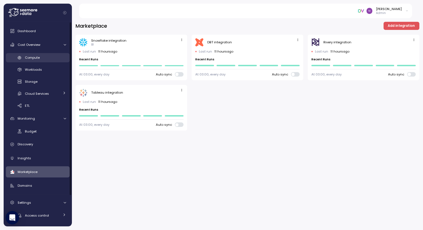
click at [37, 59] on span "Compute" at bounding box center [32, 57] width 15 height 4
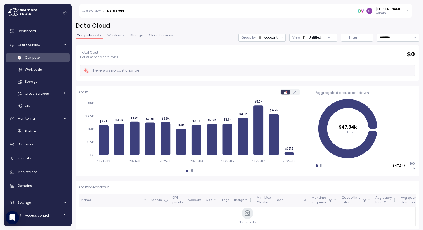
click at [133, 36] on span "Storage" at bounding box center [136, 35] width 13 height 3
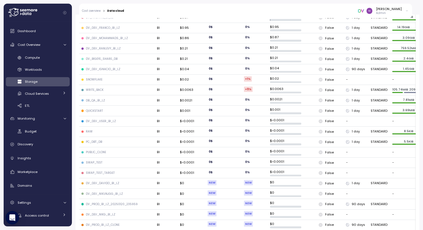
scroll to position [286, 0]
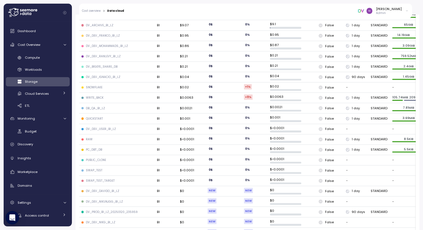
click at [111, 76] on td "DV_DEV_IGNACIO_BI_LZ" at bounding box center [117, 77] width 76 height 10
click at [113, 76] on td "DV_DEV_IGNACIO_BI_LZ" at bounding box center [117, 77] width 76 height 10
click at [119, 75] on div "DV_DEV_IGNACIO_BI_LZ" at bounding box center [103, 77] width 34 height 4
click at [369, 73] on td "STANDARD" at bounding box center [379, 77] width 21 height 10
click at [346, 76] on icon at bounding box center [347, 77] width 3 height 3
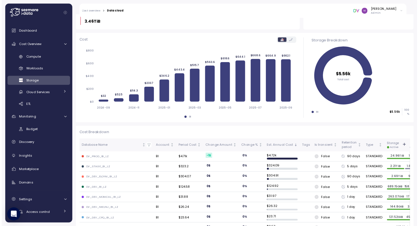
scroll to position [0, 0]
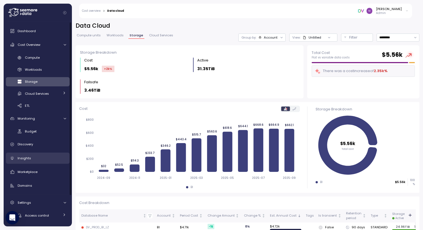
click at [29, 161] on div "Insights" at bounding box center [42, 159] width 48 height 6
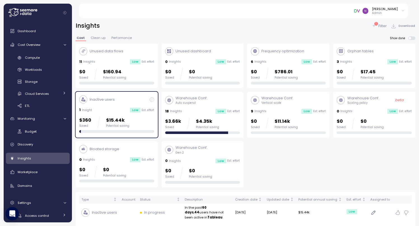
click at [126, 114] on div "Inactive users 1 Insight Low Est. effort $360 Saved $15.44k Potential saving" at bounding box center [116, 114] width 75 height 38
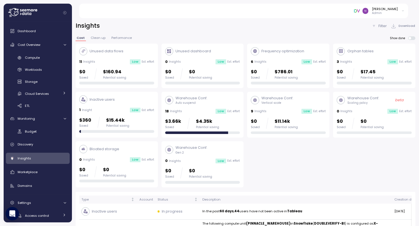
click at [99, 39] on span "Clean up" at bounding box center [98, 37] width 15 height 3
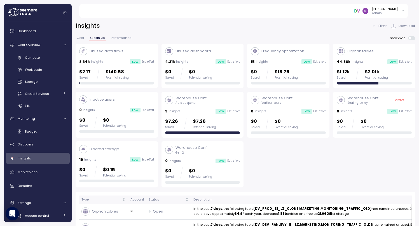
click at [81, 39] on span "Cost" at bounding box center [81, 37] width 8 height 3
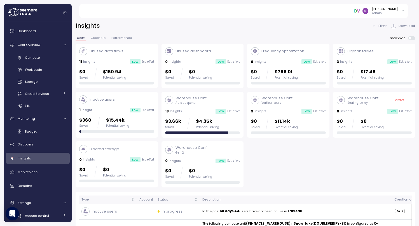
click at [119, 151] on div "Bloated storage" at bounding box center [116, 149] width 75 height 8
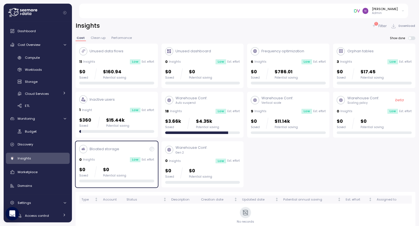
click at [131, 156] on div "Bloated storage 0 Insights Low Est. effort $0 Saved $0 Potential saving" at bounding box center [116, 164] width 75 height 38
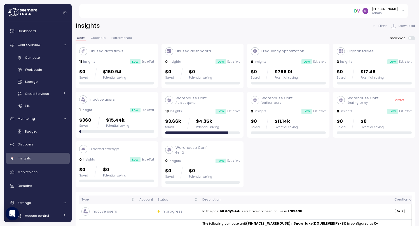
click at [299, 57] on div "Frequency optimization 6 Insights Low Est. effort $0 Saved $786.01 Potential sa…" at bounding box center [288, 66] width 75 height 38
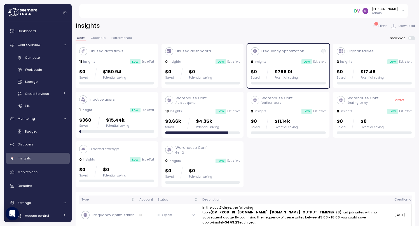
click at [279, 61] on div "6 Insights Low Est. effort" at bounding box center [288, 62] width 75 height 6
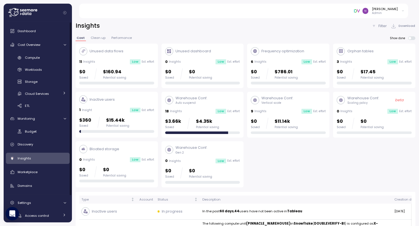
click at [32, 76] on div "Compute Workloads Storage Cloud Services Clustering columns Pipes AI Services S…" at bounding box center [38, 81] width 64 height 57
click at [31, 84] on span "Storage" at bounding box center [31, 82] width 13 height 4
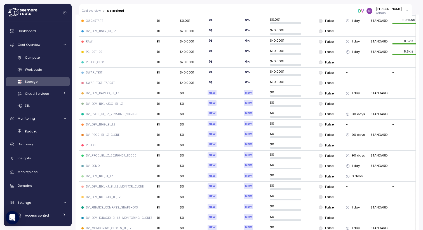
scroll to position [377, 0]
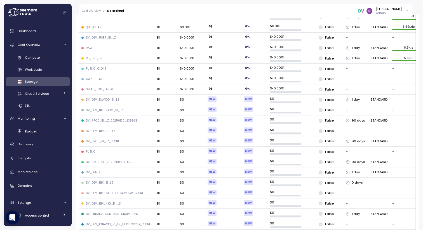
click at [104, 119] on div "DV_PROD_BI_LZ_20250120_235959" at bounding box center [112, 121] width 52 height 4
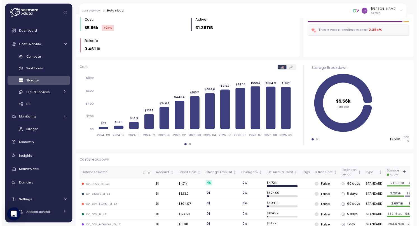
scroll to position [0, 0]
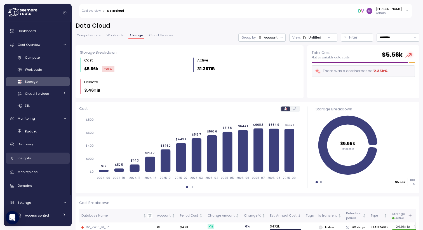
click at [34, 156] on div "Insights" at bounding box center [42, 159] width 48 height 6
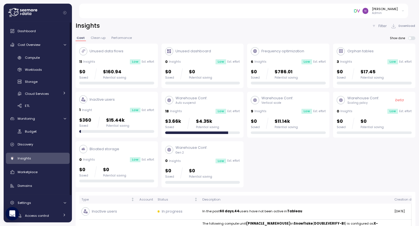
click at [198, 109] on div "18 Insights Low Est. effort" at bounding box center [202, 112] width 75 height 6
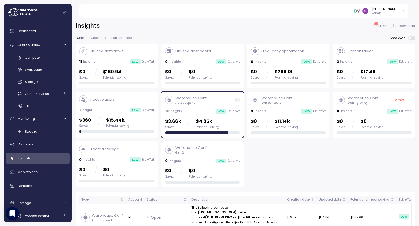
click at [286, 100] on p "Warehouse Conf." at bounding box center [277, 98] width 32 height 6
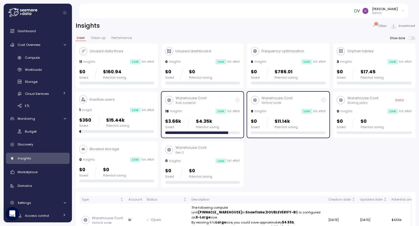
click at [218, 114] on div "Low" at bounding box center [221, 111] width 11 height 5
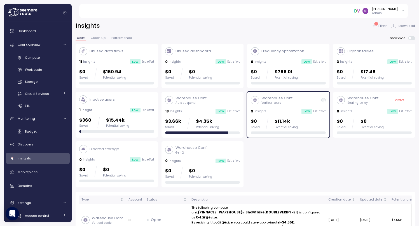
click at [290, 117] on div "Warehouse Conf. Vertical scale 9 Insights Low Est. effort $0 Saved $11.14k Pote…" at bounding box center [288, 114] width 75 height 39
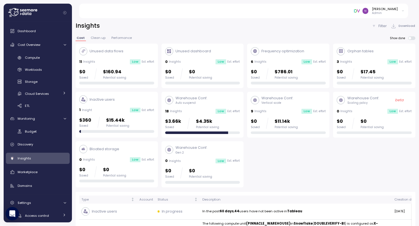
click at [99, 38] on span "Clean up" at bounding box center [98, 37] width 15 height 3
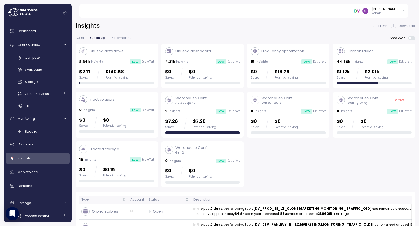
click at [284, 105] on p "Vertical scale" at bounding box center [277, 103] width 32 height 4
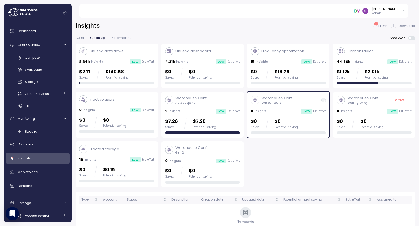
click at [284, 105] on p "Vertical scale" at bounding box center [277, 103] width 32 height 4
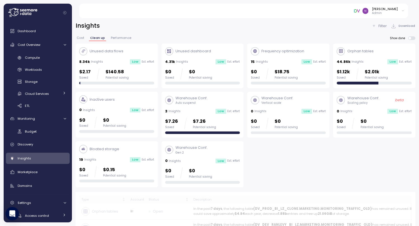
click at [363, 92] on div "Warehouse Conf. Scaling policy beta 0 Insights Low Est. effort $0 Saved $0 Pote…" at bounding box center [374, 115] width 82 height 46
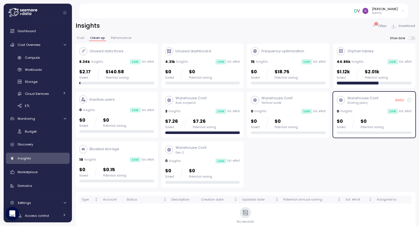
click at [363, 92] on div "Warehouse Conf. Scaling policy beta 0 Insights Low Est. effort $0 Saved $0 Pote…" at bounding box center [374, 115] width 82 height 46
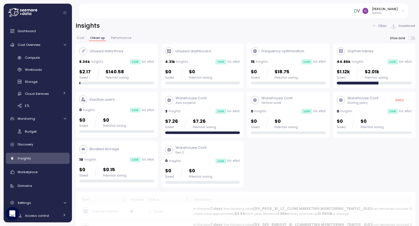
click at [364, 49] on p "Orphan tables" at bounding box center [360, 51] width 26 height 6
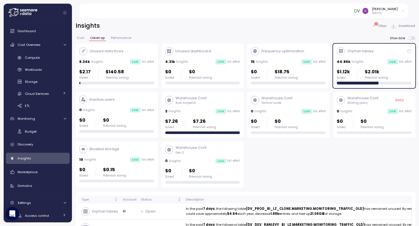
click at [364, 49] on p "Orphan tables" at bounding box center [360, 51] width 26 height 6
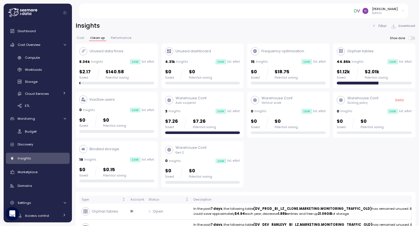
click at [120, 38] on span "Performance" at bounding box center [121, 37] width 20 height 3
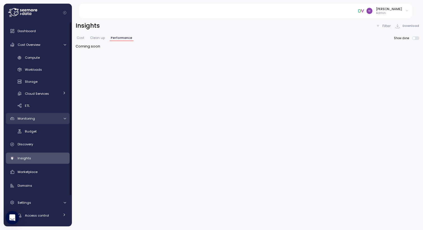
click at [33, 117] on span "Monitoring" at bounding box center [26, 118] width 17 height 4
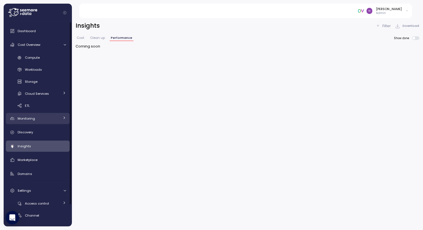
click at [33, 117] on span "Monitoring" at bounding box center [26, 118] width 17 height 4
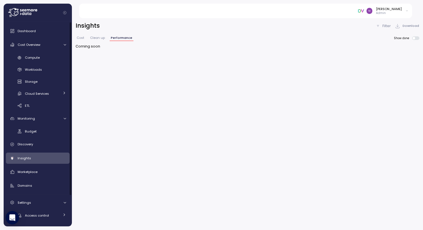
click at [34, 160] on div "Insights" at bounding box center [42, 159] width 48 height 6
click at [81, 41] on button "Cost" at bounding box center [81, 38] width 10 height 5
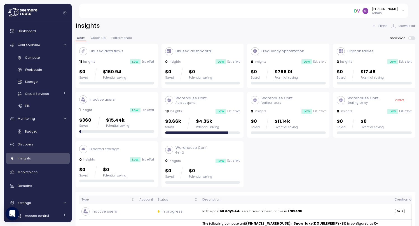
click at [111, 51] on p "Unused data flows" at bounding box center [107, 51] width 34 height 6
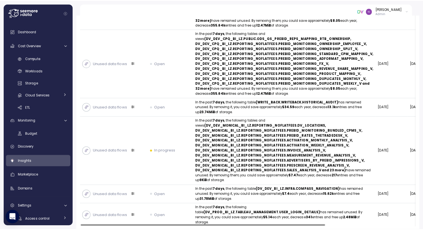
scroll to position [536, 0]
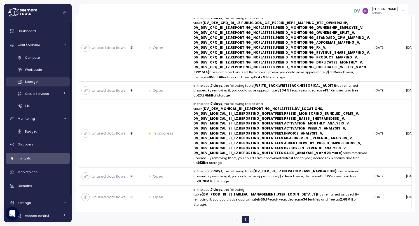
click at [37, 82] on span "Storage" at bounding box center [31, 82] width 13 height 4
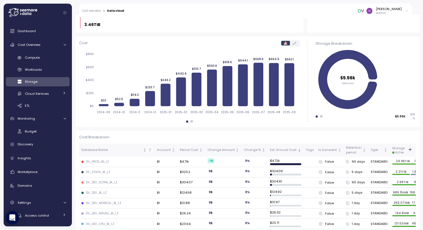
scroll to position [97, 0]
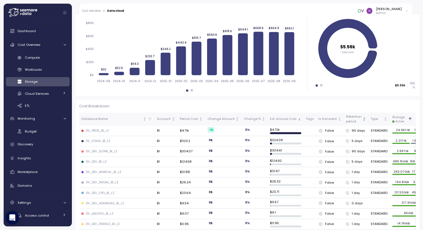
click at [350, 118] on div "Retention period" at bounding box center [353, 119] width 15 height 10
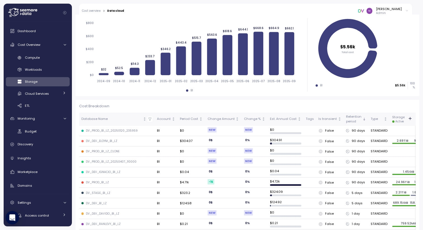
click at [106, 152] on div "DV_PROD_BI_LZ_CLONE" at bounding box center [103, 152] width 34 height 4
click at [108, 167] on td "DV_DEV_IGNACIO_BI_LZ" at bounding box center [117, 172] width 76 height 10
click at [346, 171] on icon at bounding box center [347, 172] width 3 height 3
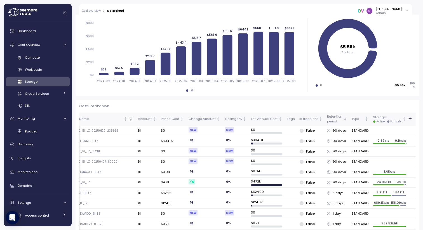
click at [393, 170] on p "1.45GiB" at bounding box center [389, 172] width 33 height 4
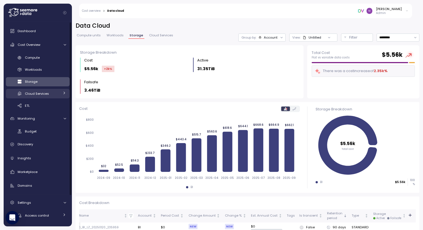
click at [38, 93] on span "Cloud Services" at bounding box center [37, 94] width 24 height 4
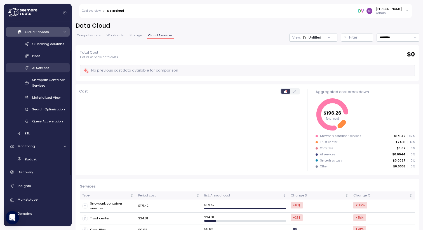
scroll to position [78, 0]
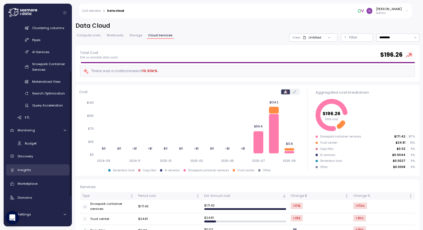
click at [31, 171] on div "Insights" at bounding box center [42, 170] width 48 height 6
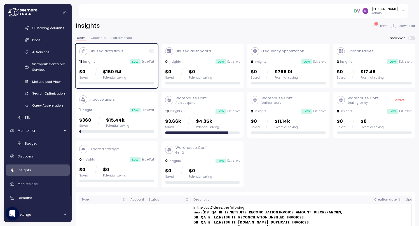
click at [113, 59] on div "11 Insights Low Est. effort" at bounding box center [116, 62] width 75 height 6
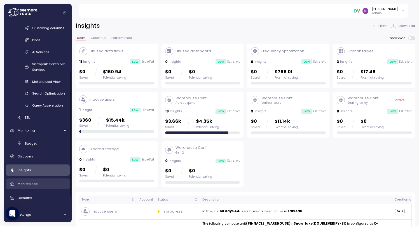
click at [36, 186] on span "Marketplace" at bounding box center [28, 184] width 20 height 4
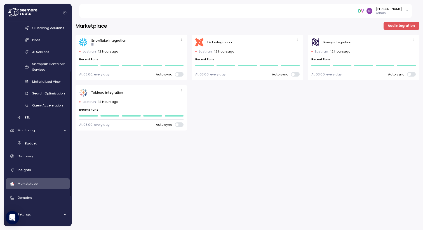
click at [181, 41] on icon "button" at bounding box center [182, 40] width 4 height 4
click at [175, 47] on button "Edit" at bounding box center [173, 51] width 21 height 8
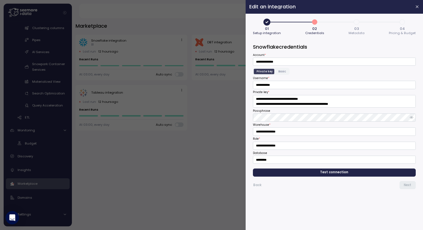
click at [359, 174] on span "Test connection" at bounding box center [335, 173] width 154 height 8
click at [405, 184] on span "Next" at bounding box center [408, 186] width 8 height 8
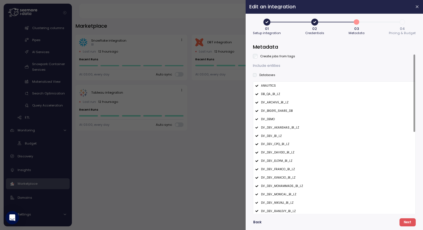
click at [410, 67] on p "Include entities" at bounding box center [334, 66] width 163 height 6
click at [407, 219] on span "Next" at bounding box center [408, 223] width 8 height 8
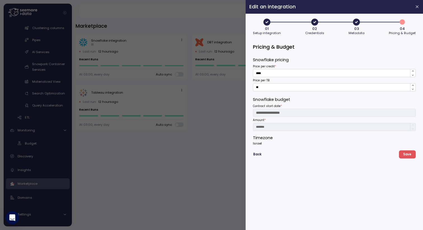
click at [249, 41] on div "**********" at bounding box center [334, 121] width 170 height 209
